Goal: Information Seeking & Learning: Check status

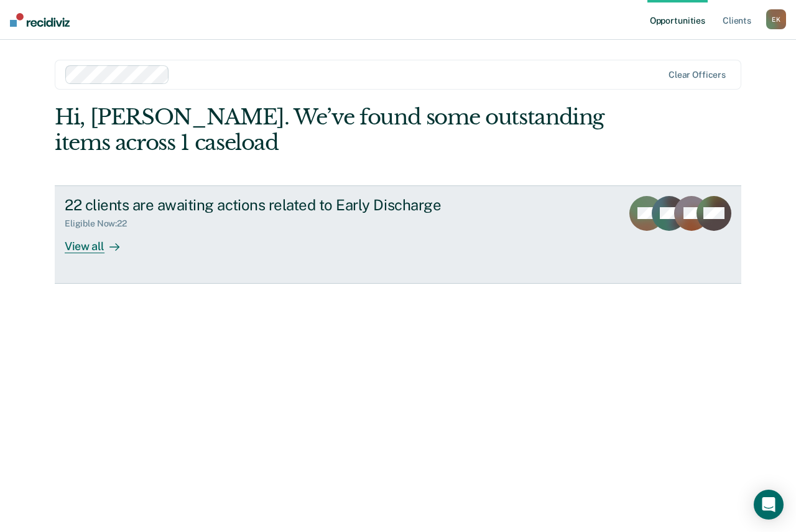
click at [96, 246] on div "View all" at bounding box center [100, 241] width 70 height 24
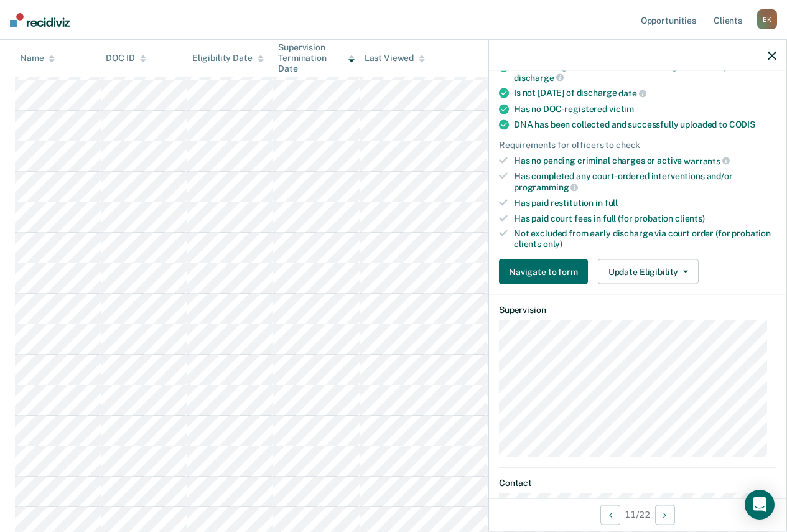
scroll to position [249, 0]
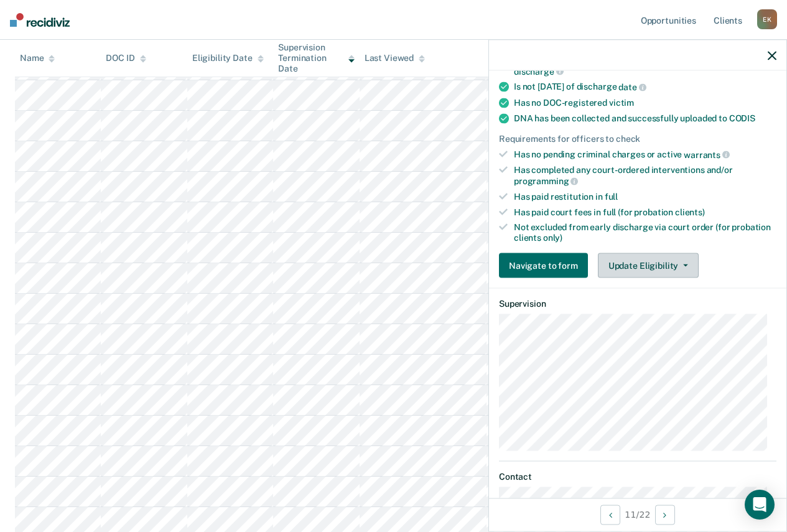
click at [664, 257] on button "Update Eligibility" at bounding box center [648, 265] width 101 height 25
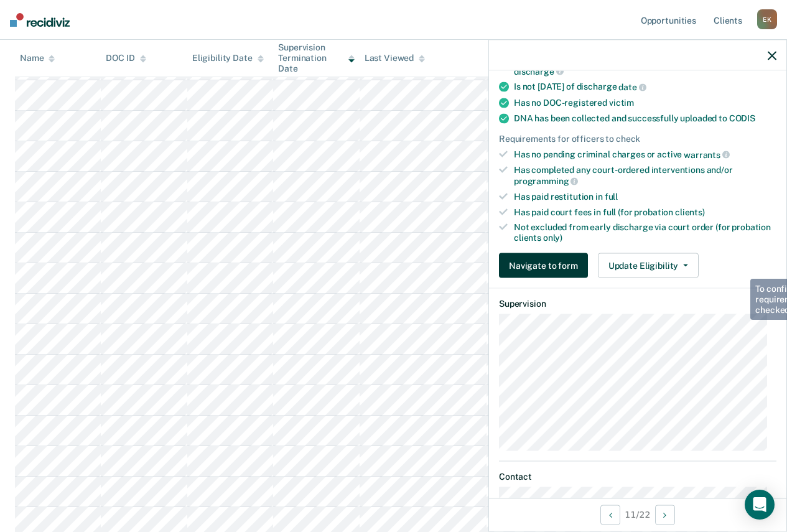
click at [550, 262] on button "Navigate to form" at bounding box center [543, 265] width 89 height 25
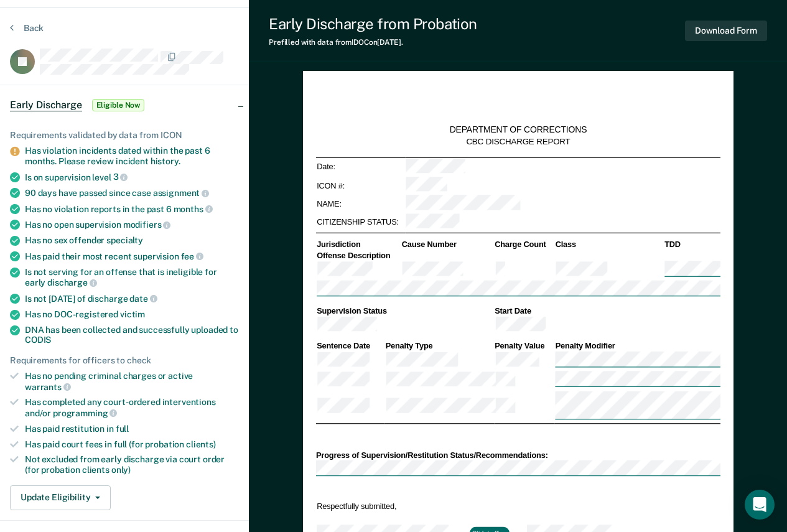
type textarea "x"
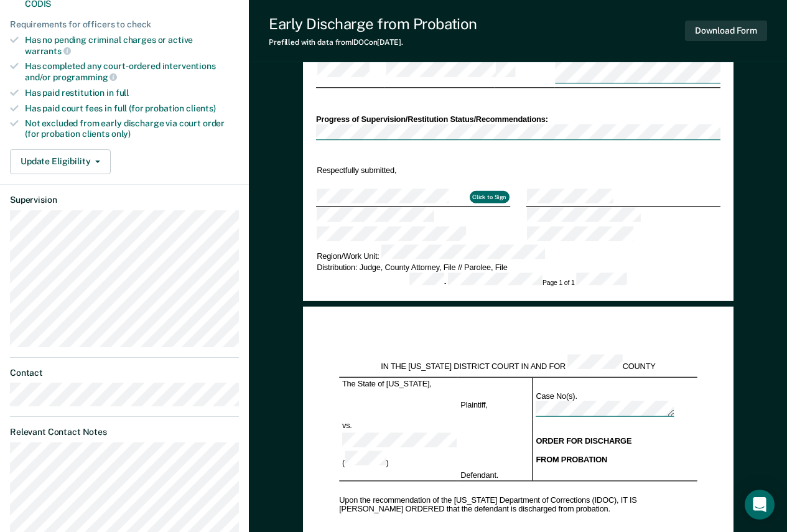
scroll to position [373, 0]
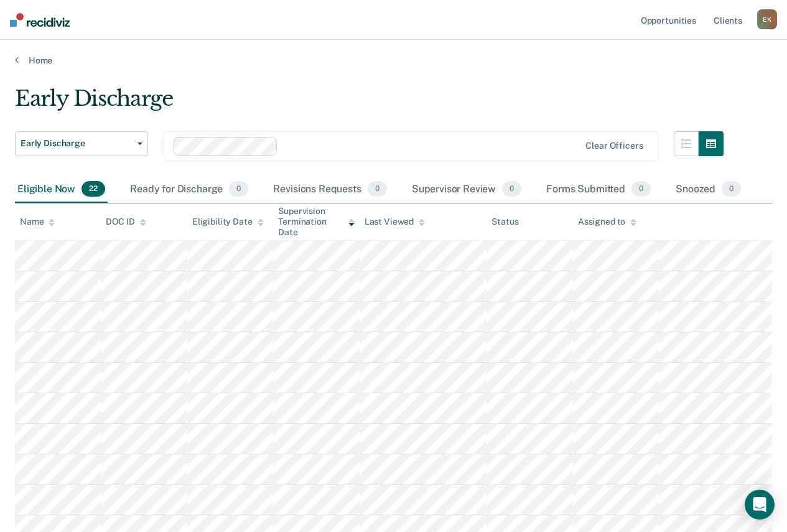
drag, startPoint x: 185, startPoint y: 236, endPoint x: 434, endPoint y: 73, distance: 297.0
click at [434, 73] on main "Early Discharge Early Discharge Early Discharge Clear officers Eligible Now 22 …" at bounding box center [393, 531] width 787 height 931
click at [43, 190] on div "Eligible Now 22" at bounding box center [61, 189] width 93 height 27
click at [728, 19] on link "Client s" at bounding box center [728, 20] width 34 height 40
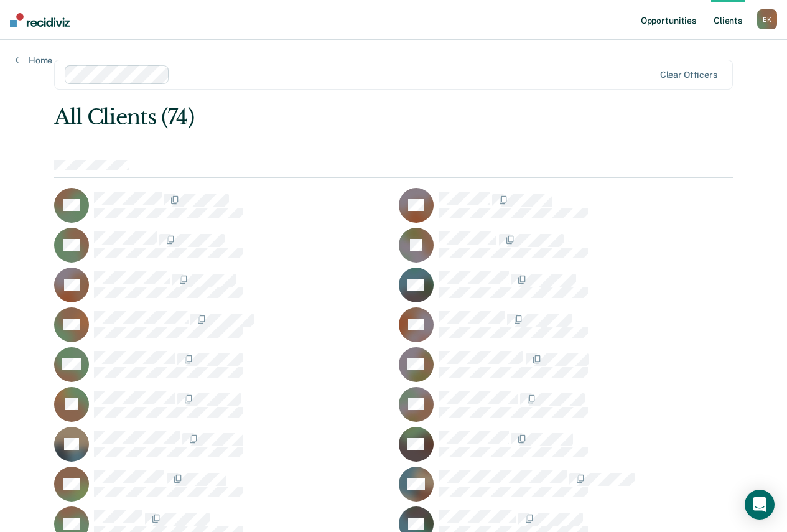
click at [671, 19] on link "Opportunities" at bounding box center [668, 20] width 60 height 40
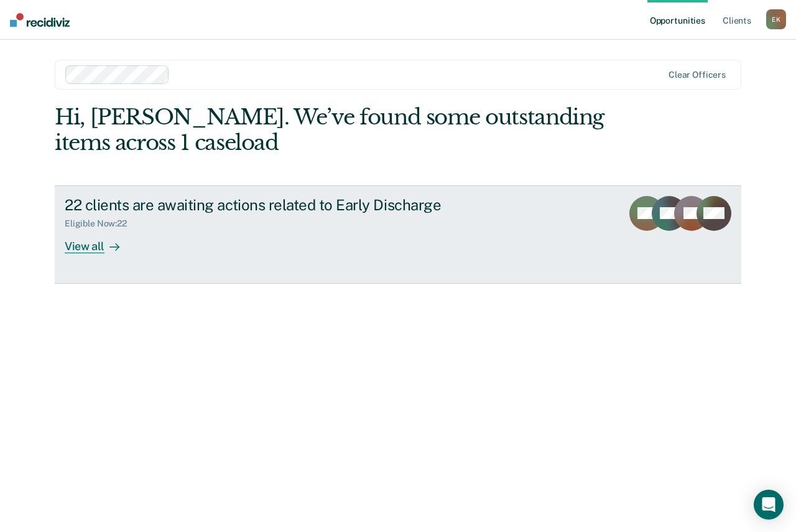
click at [93, 246] on div "View all" at bounding box center [100, 241] width 70 height 24
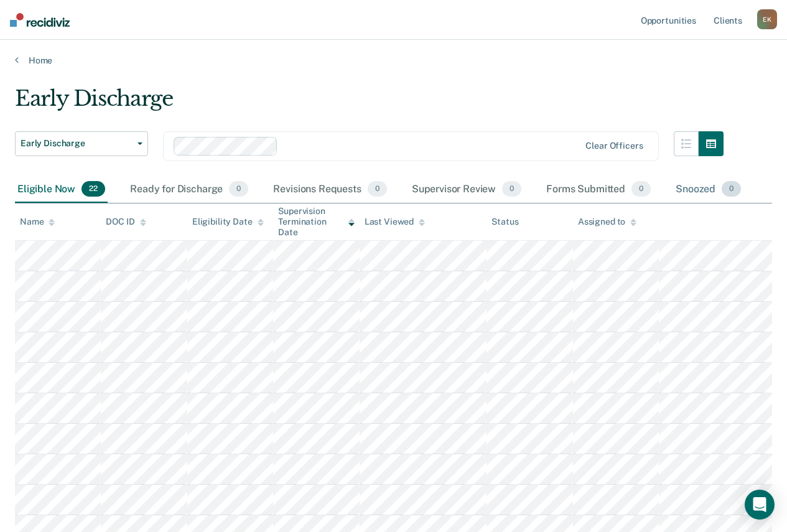
click at [696, 187] on div "Snoozed 0" at bounding box center [708, 189] width 70 height 27
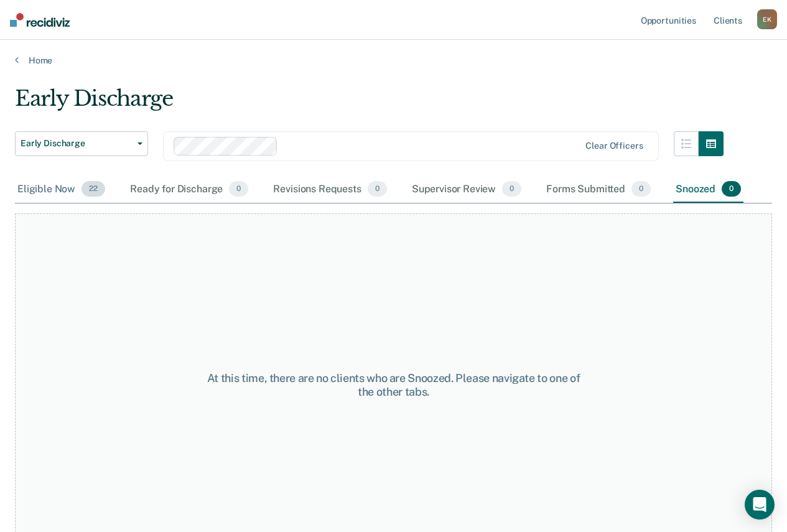
click at [54, 189] on div "Eligible Now 22" at bounding box center [61, 189] width 93 height 27
